Goal: Task Accomplishment & Management: Use online tool/utility

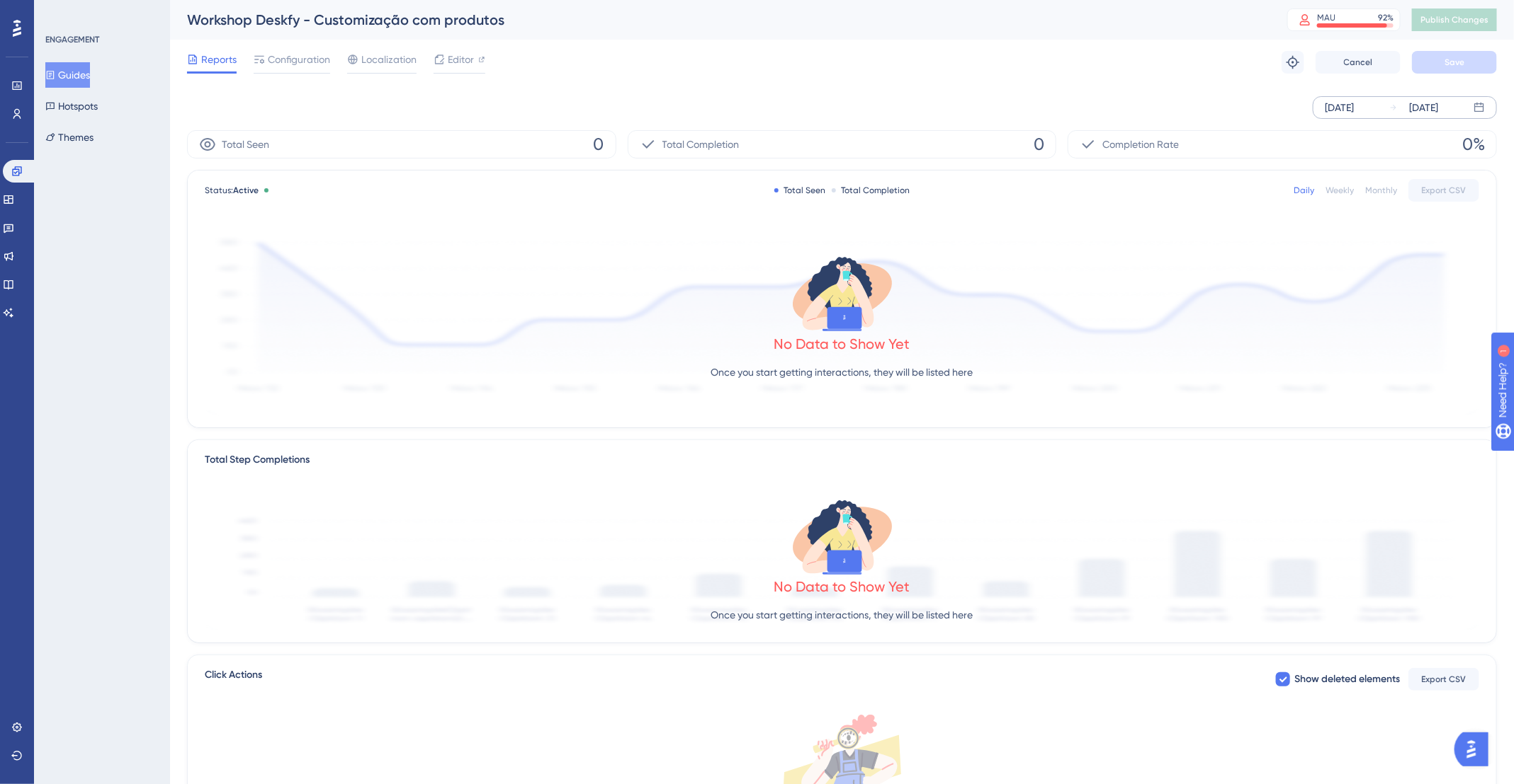
click at [1403, 108] on div "Sep 01 2025" at bounding box center [1413, 107] width 49 height 17
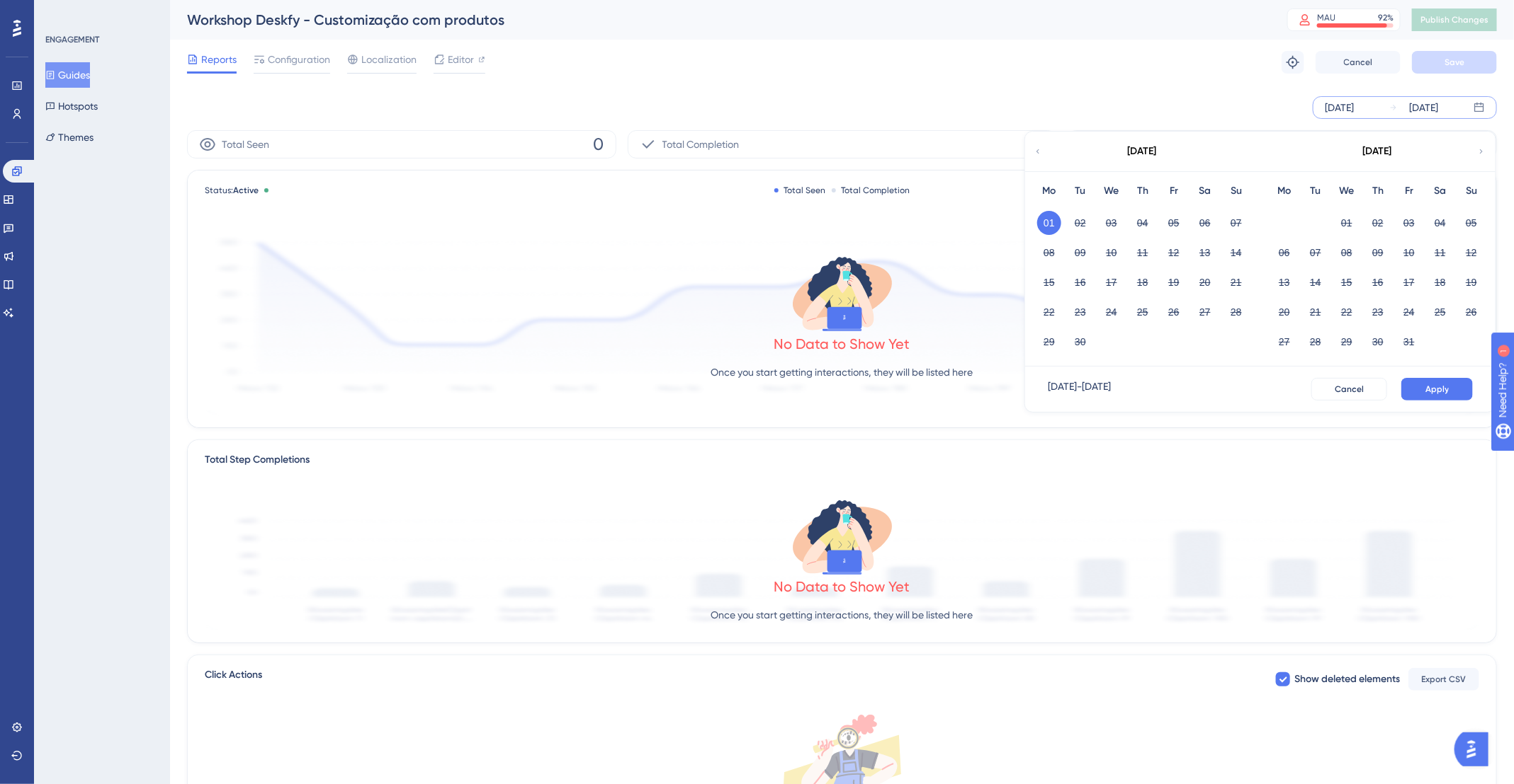
click at [1039, 150] on icon at bounding box center [1038, 151] width 9 height 13
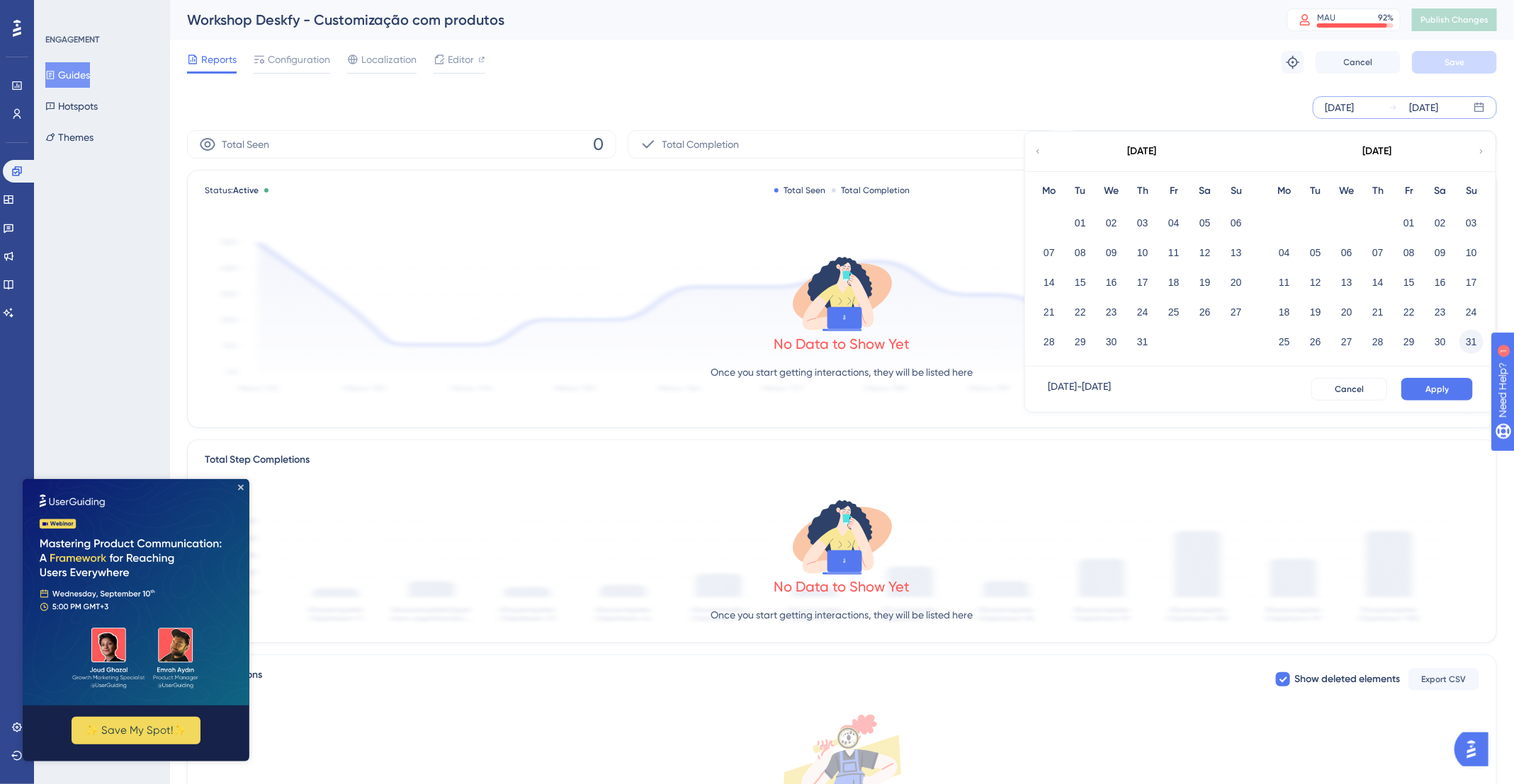
click at [1477, 344] on button "31" at bounding box center [1471, 341] width 24 height 24
click at [1438, 392] on span "Apply" at bounding box center [1436, 389] width 23 height 11
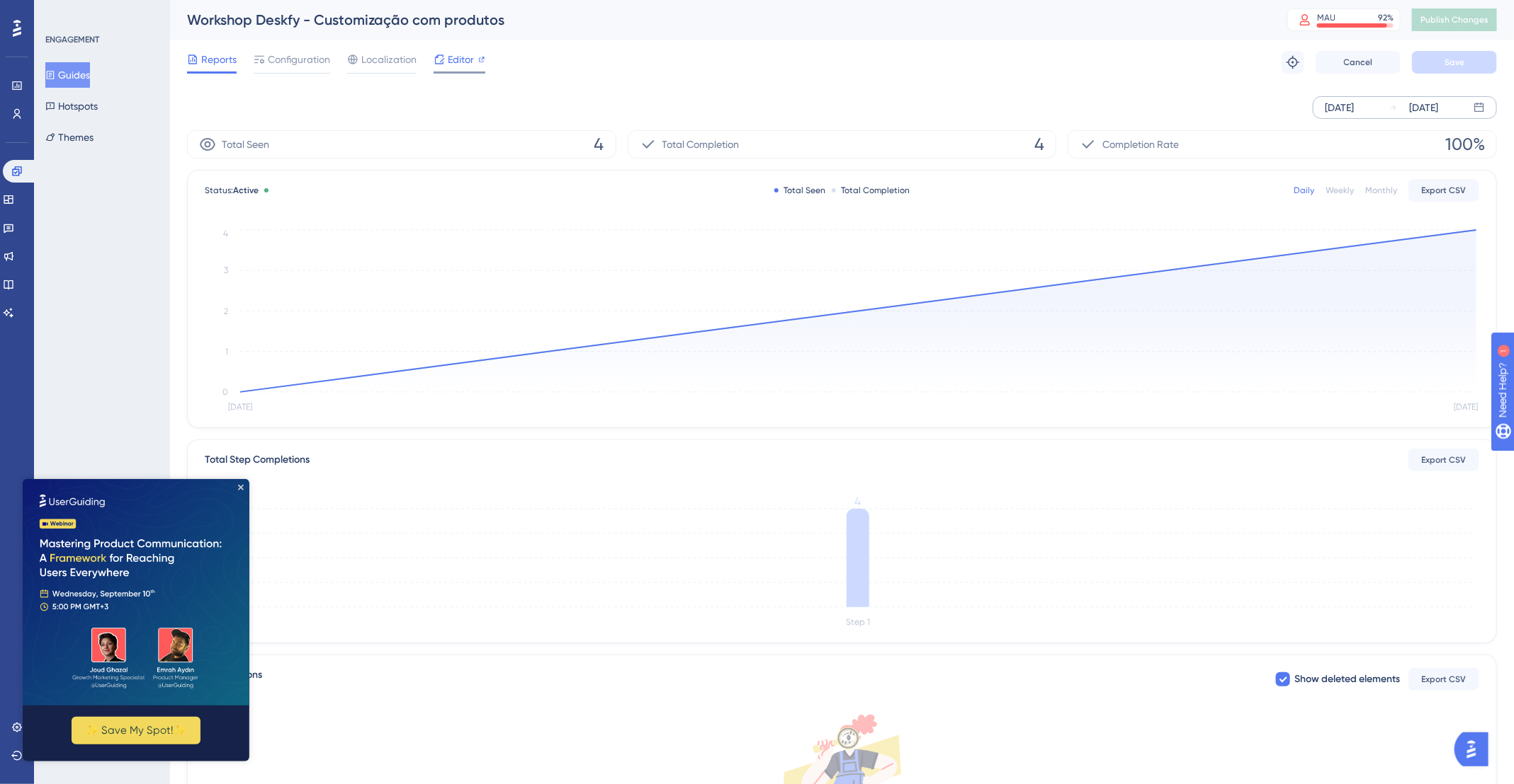
click at [455, 57] on span "Editor" at bounding box center [460, 59] width 26 height 17
click at [279, 60] on span "Configuration" at bounding box center [299, 59] width 62 height 17
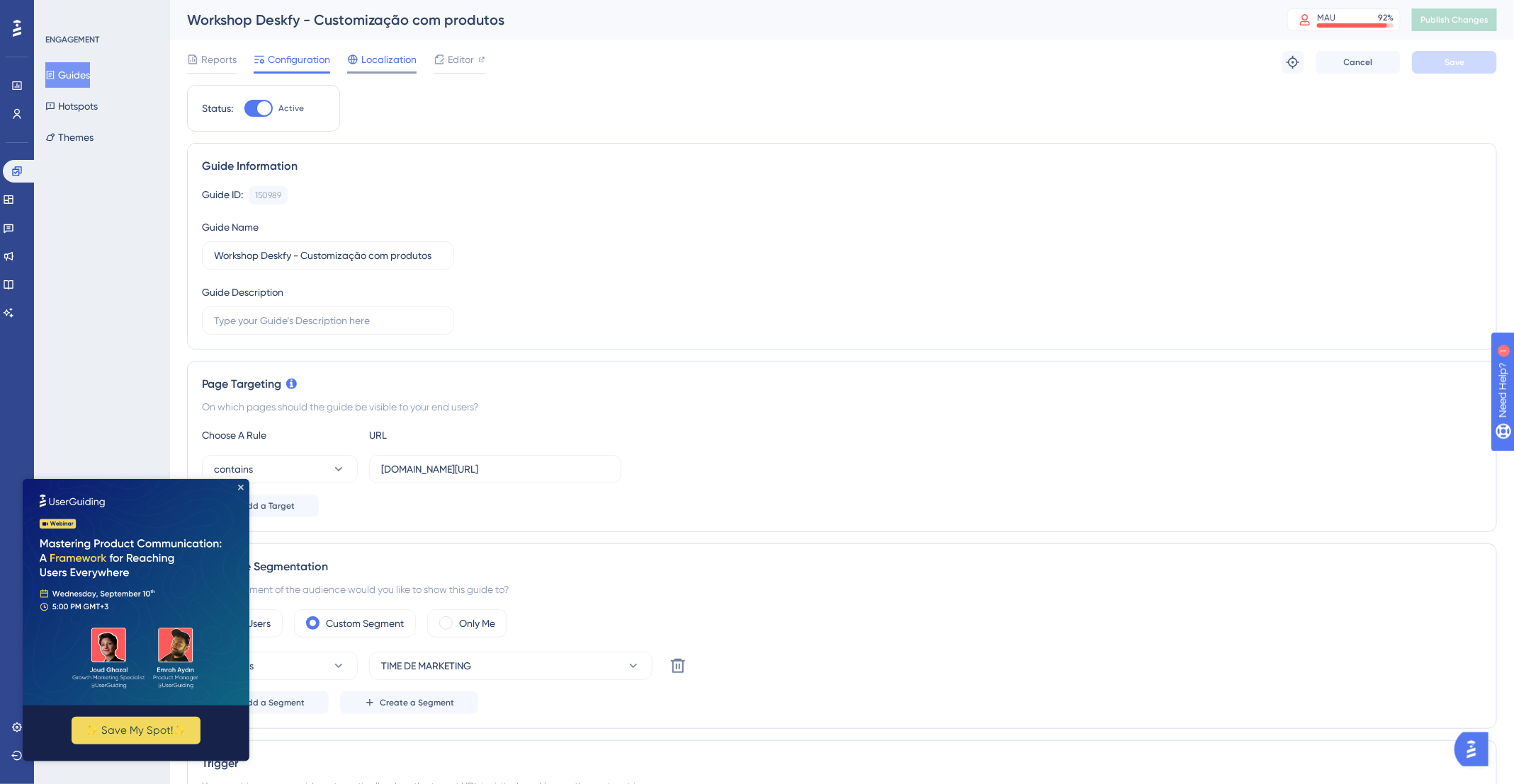
click at [383, 57] on span "Localization" at bounding box center [389, 59] width 55 height 17
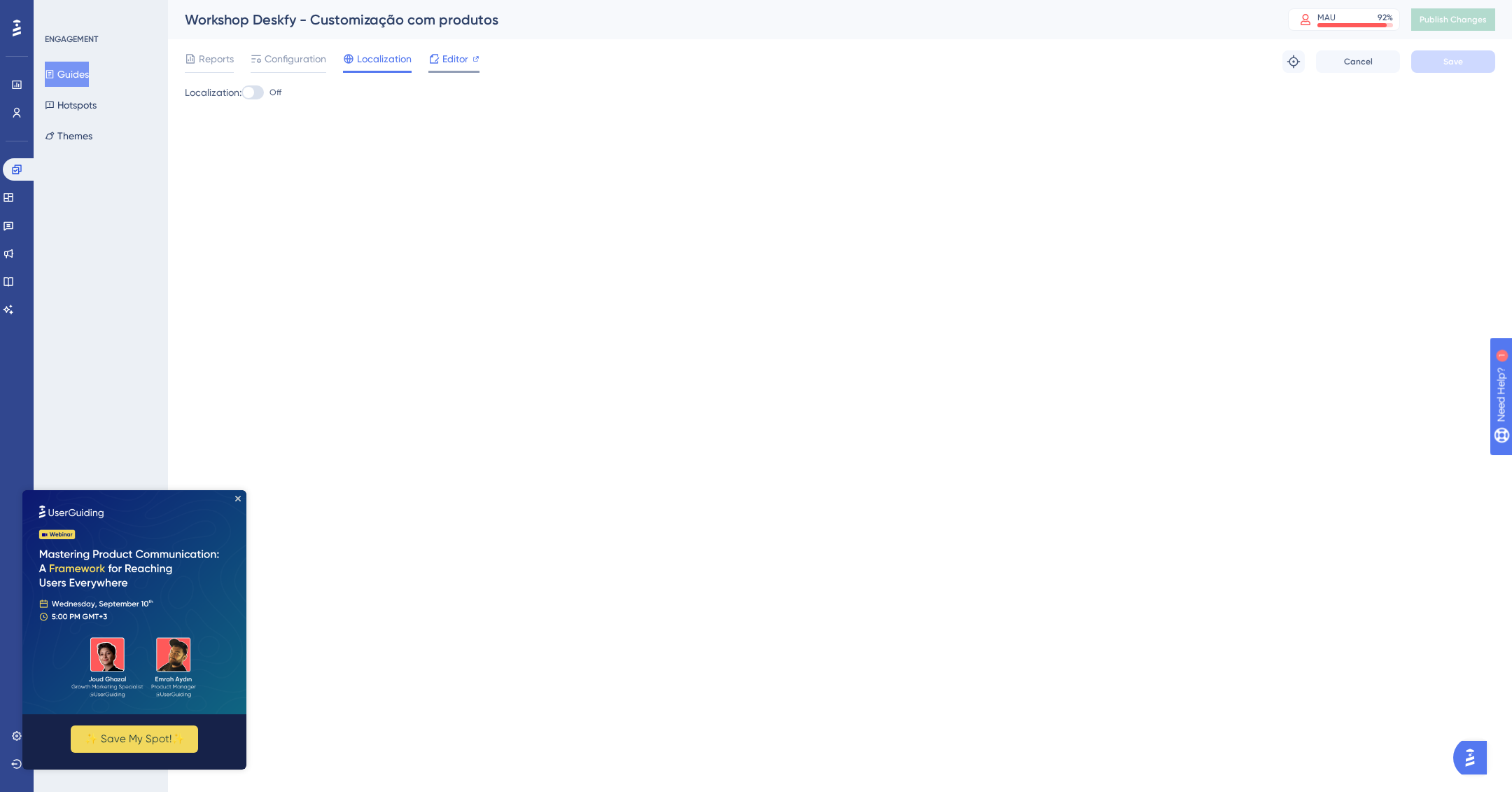
click at [446, 63] on span "Editor" at bounding box center [455, 58] width 26 height 17
